Goal: Task Accomplishment & Management: Use online tool/utility

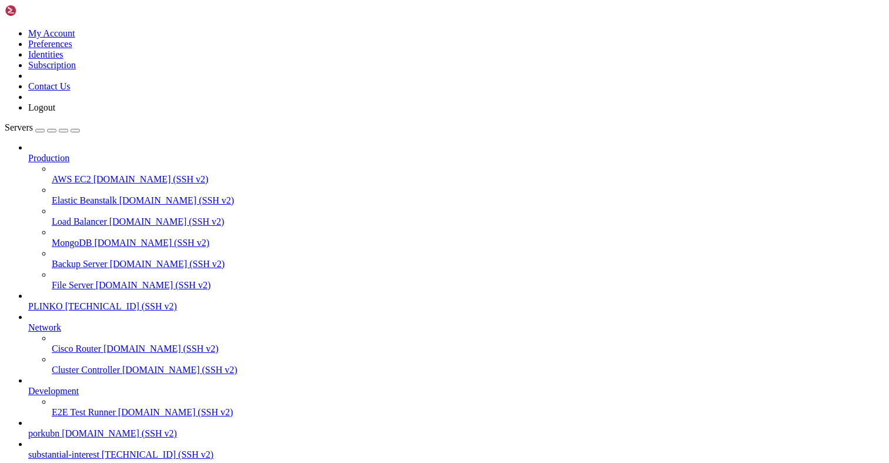
scroll to position [9, 0]
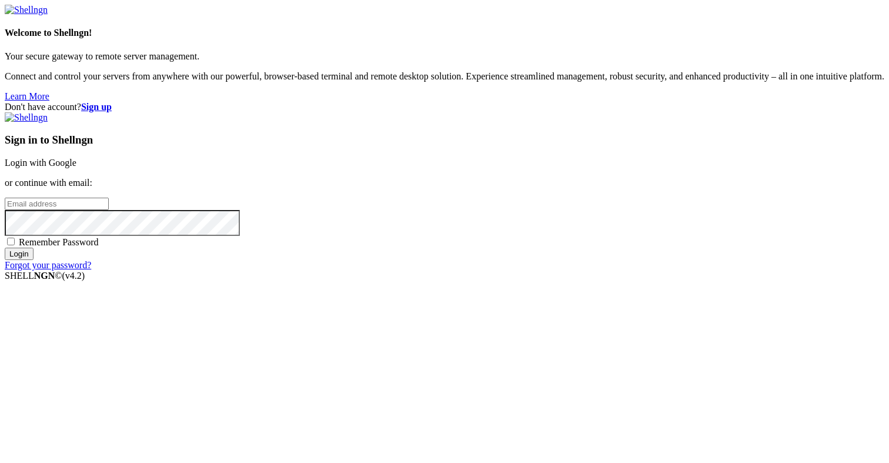
click at [76, 163] on link "Login with Google" at bounding box center [41, 163] width 72 height 10
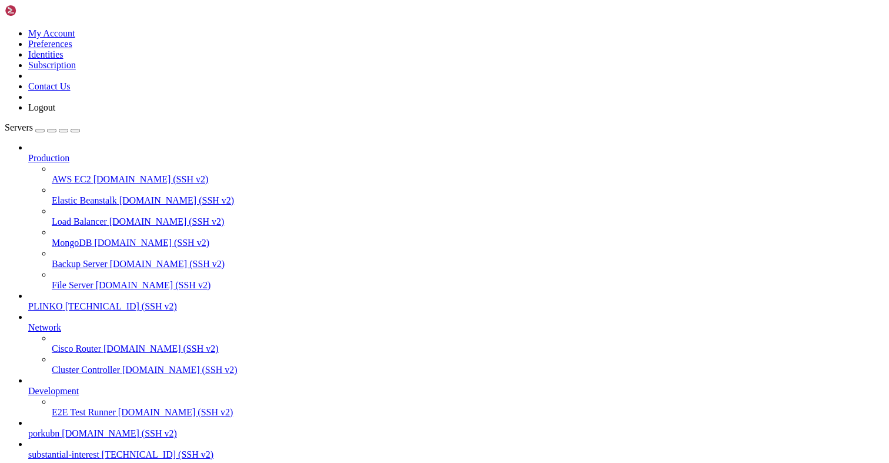
scroll to position [1609, 0]
drag, startPoint x: 119, startPoint y: 936, endPoint x: 11, endPoint y: 846, distance: 140.2
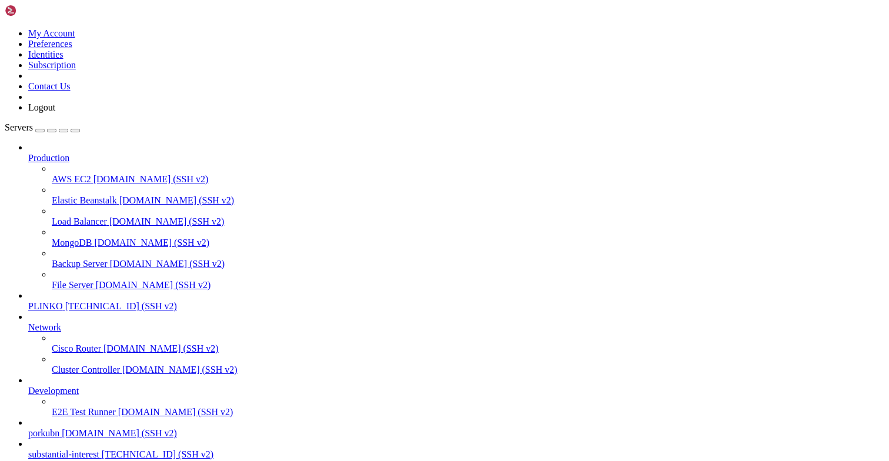
scroll to position [7800, 0]
drag, startPoint x: 175, startPoint y: 45, endPoint x: 189, endPoint y: 43, distance: 13.6
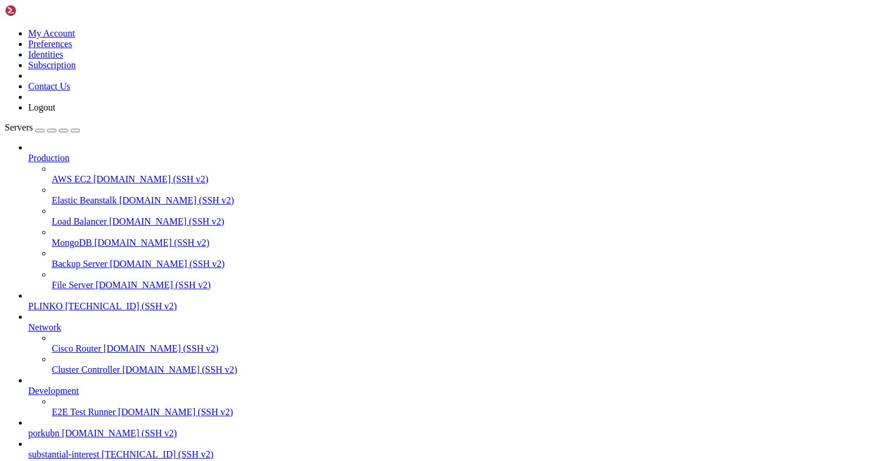
scroll to position [0, 0]
type input "/opt/facebook-etl"
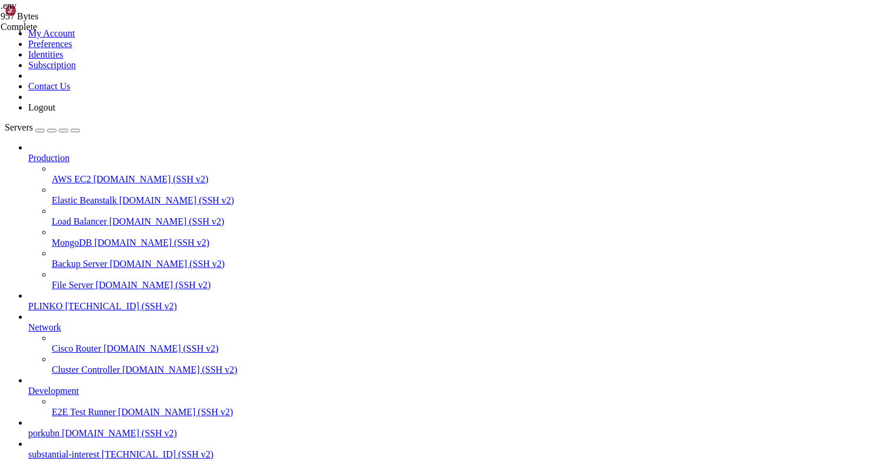
type input "Pump"
type textarea "KEITARO_ALLOWED_CAMPAIGN_GROUPS=Traffic Pump"
drag, startPoint x: 397, startPoint y: 256, endPoint x: 177, endPoint y: 257, distance: 219.8
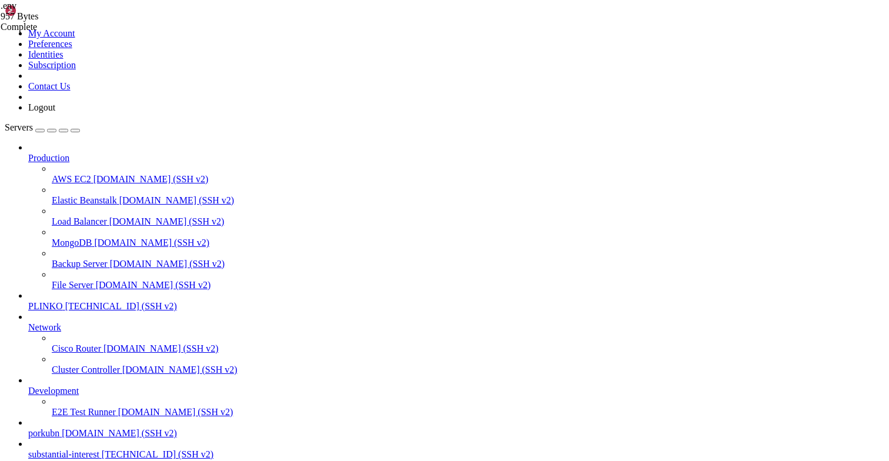
type textarea "TG_CHAT_ID=-4553962049"
